Goal: Information Seeking & Learning: Learn about a topic

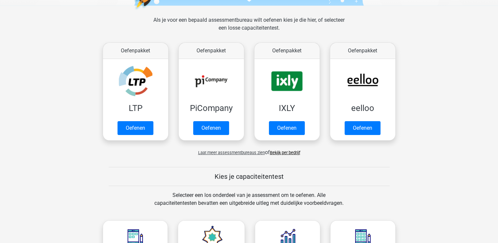
scroll to position [99, 0]
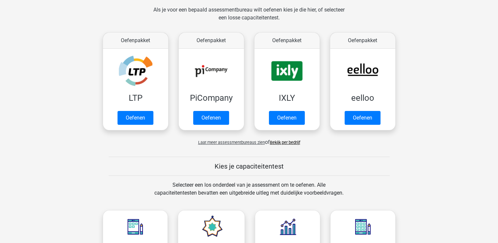
click at [277, 142] on link "Bekijk per bedrijf" at bounding box center [285, 142] width 30 height 5
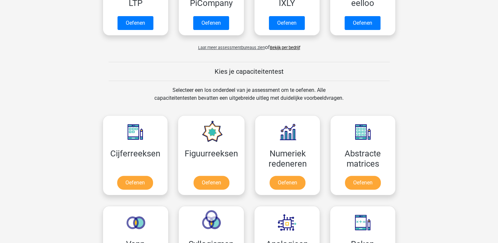
scroll to position [198, 0]
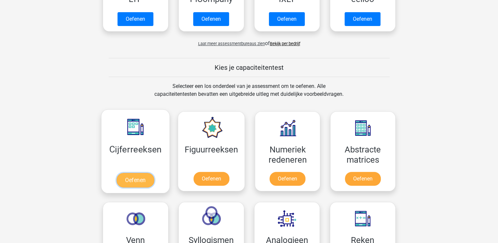
click at [139, 180] on link "Oefenen" at bounding box center [136, 180] width 38 height 14
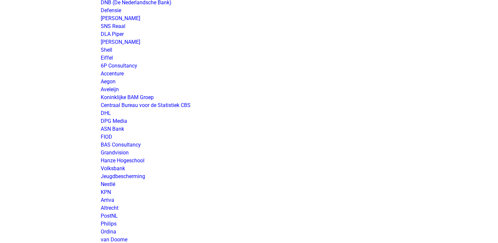
scroll to position [914, 0]
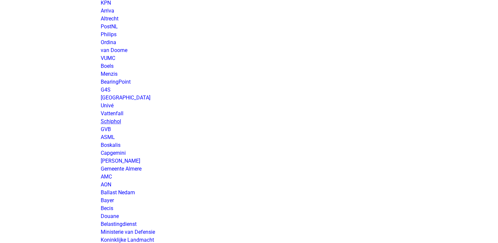
click at [110, 122] on link "Schiphol" at bounding box center [111, 121] width 20 height 6
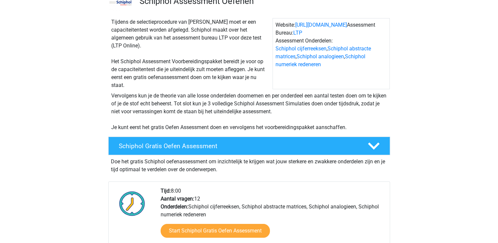
scroll to position [66, 0]
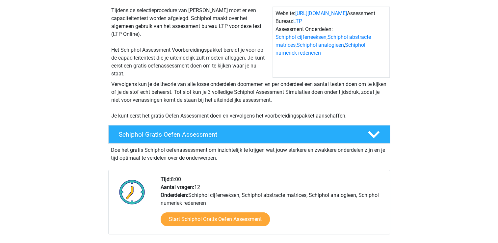
click at [188, 135] on h4 "Schiphol Gratis Oefen Assessment" at bounding box center [238, 135] width 239 height 8
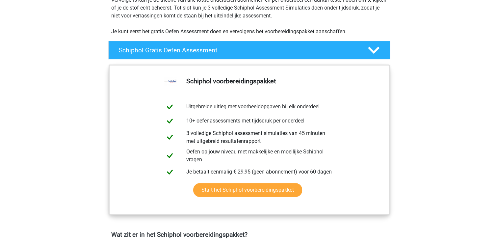
scroll to position [198, 0]
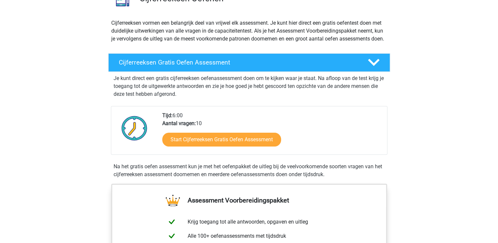
scroll to position [66, 0]
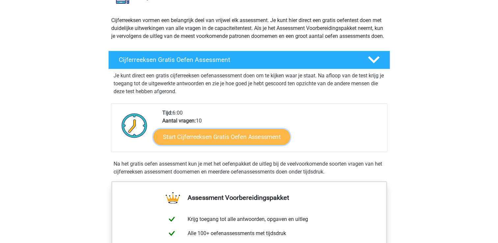
click at [214, 145] on link "Start Cijferreeksen Gratis Oefen Assessment" at bounding box center [222, 137] width 137 height 16
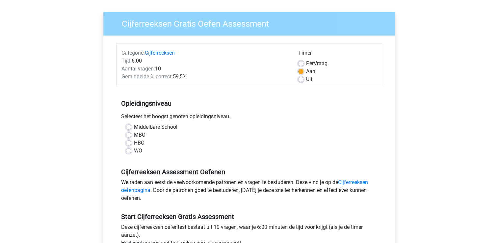
scroll to position [66, 0]
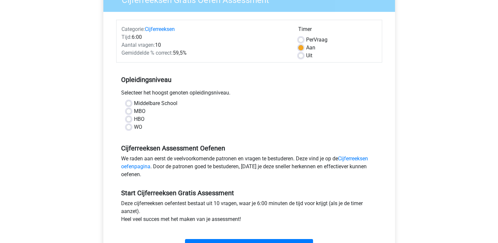
click at [132, 127] on div "WO" at bounding box center [249, 127] width 246 height 8
click at [134, 127] on label "WO" at bounding box center [138, 127] width 8 height 8
click at [129, 127] on input "WO" at bounding box center [128, 126] width 5 height 7
radio input "true"
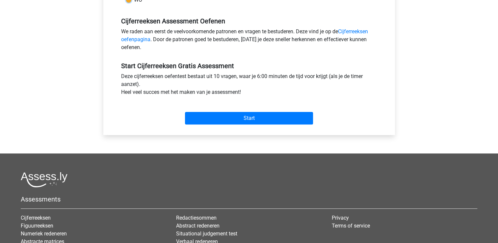
scroll to position [198, 0]
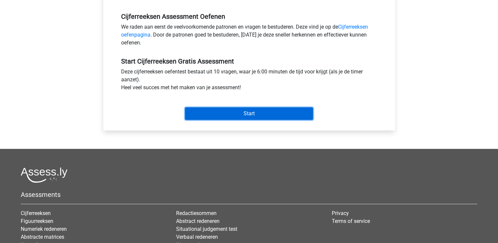
click at [245, 113] on input "Start" at bounding box center [249, 113] width 128 height 13
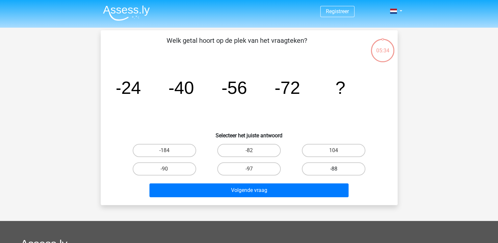
click at [331, 170] on label "-88" at bounding box center [334, 168] width 64 height 13
click at [334, 170] on input "-88" at bounding box center [336, 171] width 4 height 4
radio input "true"
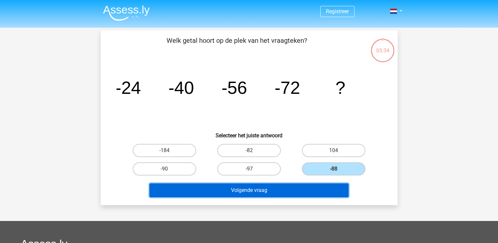
click at [282, 190] on button "Volgende vraag" at bounding box center [249, 191] width 199 height 14
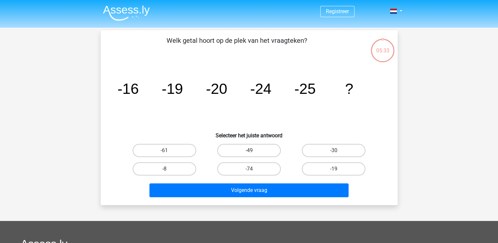
scroll to position [30, 0]
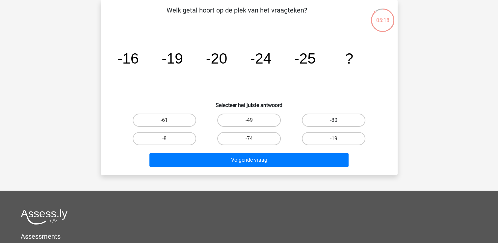
click at [335, 118] on label "-30" at bounding box center [334, 120] width 64 height 13
click at [335, 120] on input "-30" at bounding box center [336, 122] width 4 height 4
radio input "true"
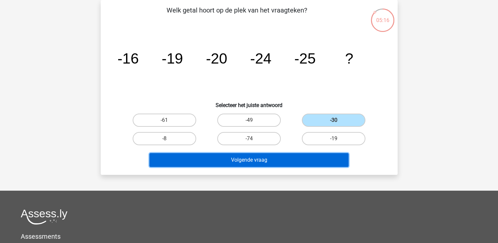
click at [260, 157] on button "Volgende vraag" at bounding box center [249, 160] width 199 height 14
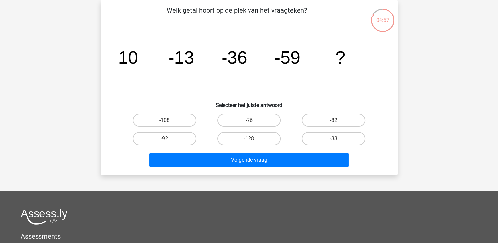
click at [336, 121] on input "-82" at bounding box center [336, 122] width 4 height 4
radio input "true"
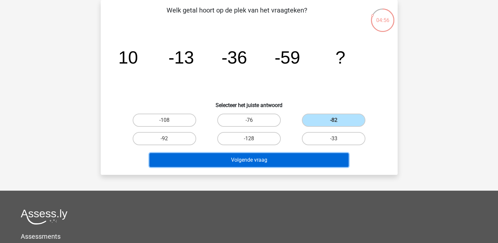
click at [307, 162] on button "Volgende vraag" at bounding box center [249, 160] width 199 height 14
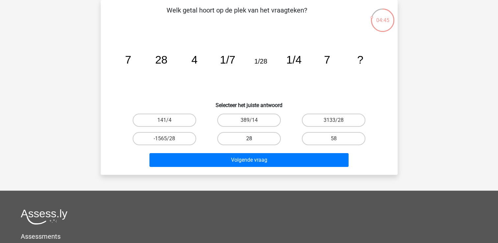
click at [248, 138] on label "28" at bounding box center [249, 138] width 64 height 13
click at [249, 139] on input "28" at bounding box center [251, 141] width 4 height 4
radio input "true"
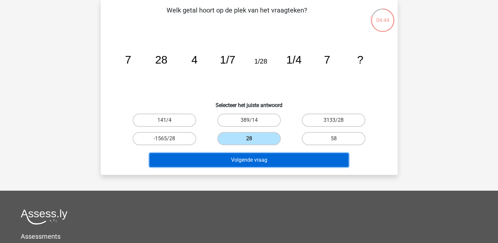
click at [264, 162] on button "Volgende vraag" at bounding box center [249, 160] width 199 height 14
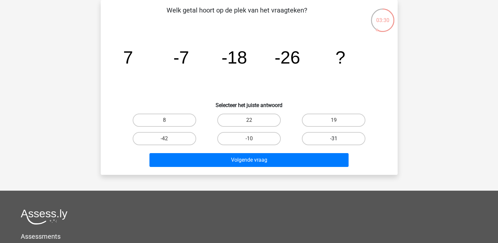
click at [348, 140] on label "-31" at bounding box center [334, 138] width 64 height 13
click at [338, 140] on input "-31" at bounding box center [336, 141] width 4 height 4
radio input "true"
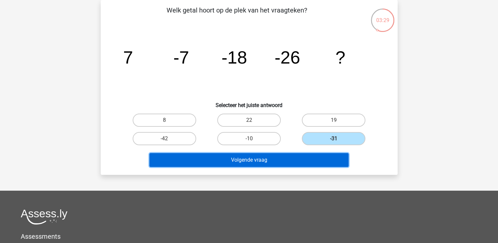
click at [302, 159] on button "Volgende vraag" at bounding box center [249, 160] width 199 height 14
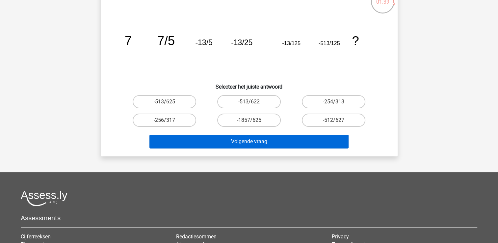
scroll to position [63, 0]
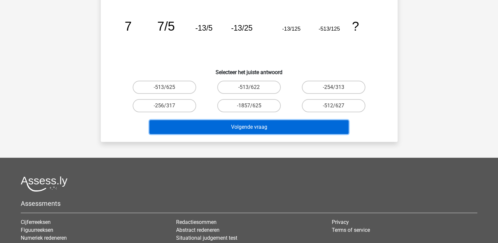
click at [271, 129] on button "Volgende vraag" at bounding box center [249, 127] width 199 height 14
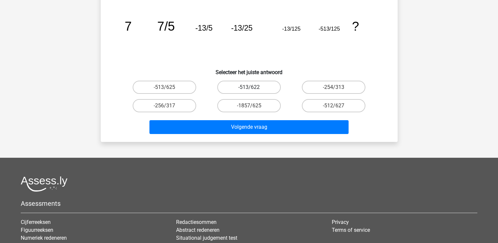
click at [239, 91] on label "-513/622" at bounding box center [249, 87] width 64 height 13
click at [249, 91] on input "-513/622" at bounding box center [251, 89] width 4 height 4
radio input "true"
click at [177, 89] on label "-513/625" at bounding box center [165, 87] width 64 height 13
click at [169, 89] on input "-513/625" at bounding box center [166, 89] width 4 height 4
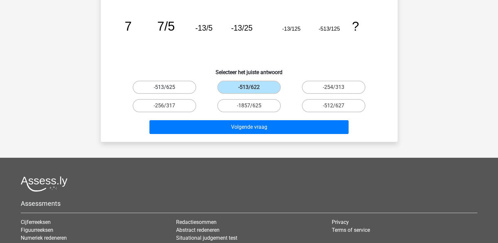
radio input "true"
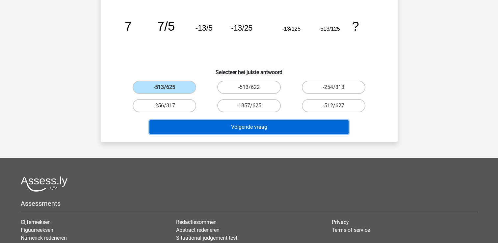
click at [253, 132] on button "Volgende vraag" at bounding box center [249, 127] width 199 height 14
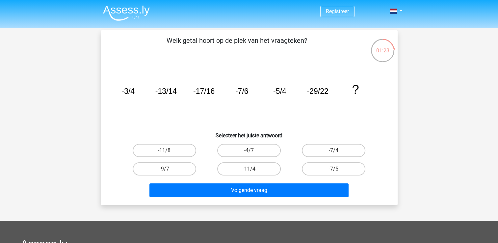
scroll to position [33, 0]
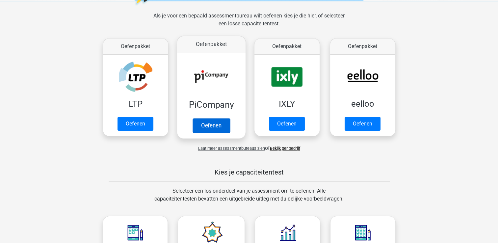
scroll to position [99, 0]
